Goal: Navigation & Orientation: Find specific page/section

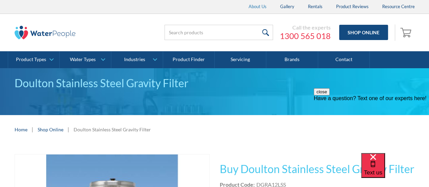
click at [268, 9] on link "About Us" at bounding box center [258, 7] width 32 height 14
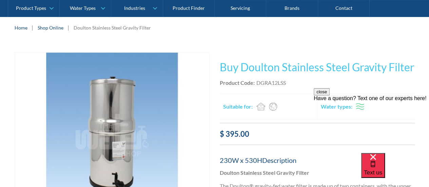
scroll to position [170, 0]
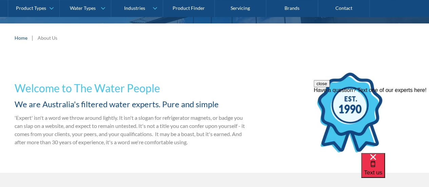
click at [50, 39] on div "About Us" at bounding box center [48, 37] width 20 height 7
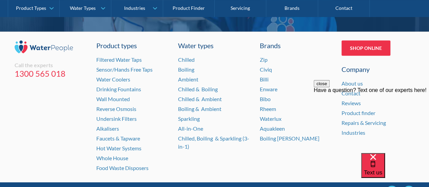
scroll to position [1489, 0]
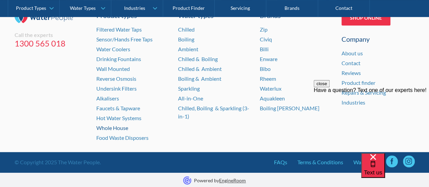
click at [116, 127] on link "Whole House" at bounding box center [112, 128] width 32 height 6
